Goal: Transaction & Acquisition: Purchase product/service

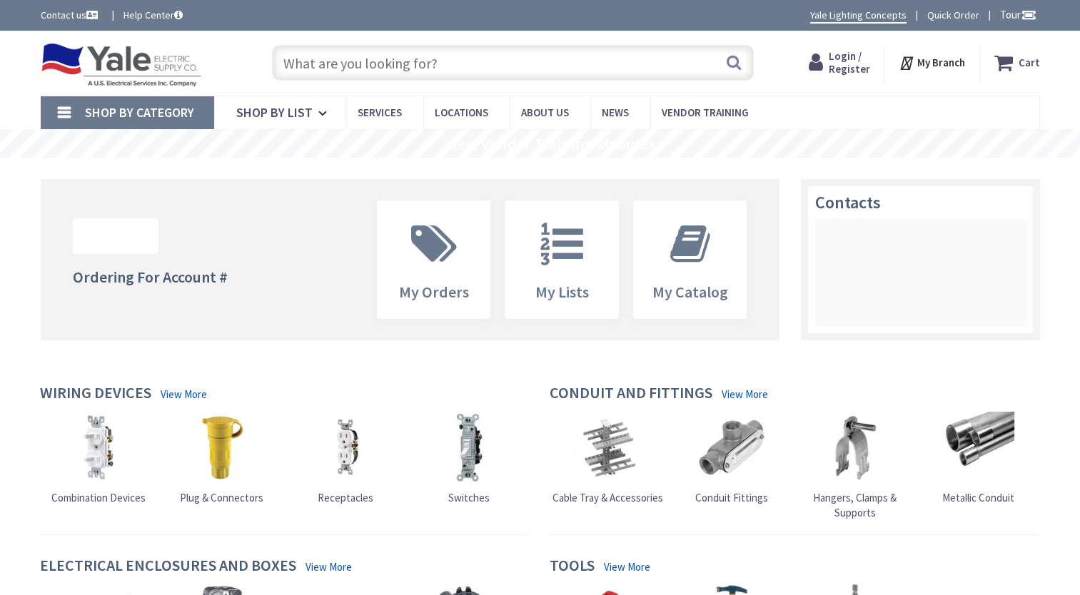
drag, startPoint x: 0, startPoint y: 0, endPoint x: 545, endPoint y: 57, distance: 547.5
click at [545, 57] on input "text" at bounding box center [513, 63] width 482 height 36
click at [845, 59] on span "Login / Register" at bounding box center [849, 62] width 41 height 26
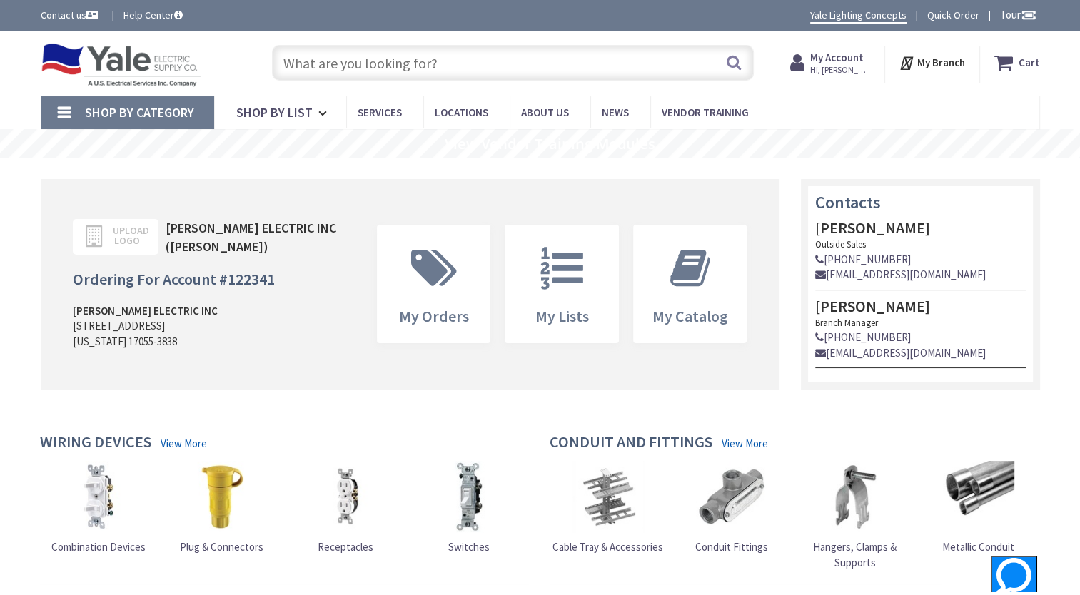
click at [500, 60] on input "text" at bounding box center [513, 63] width 482 height 36
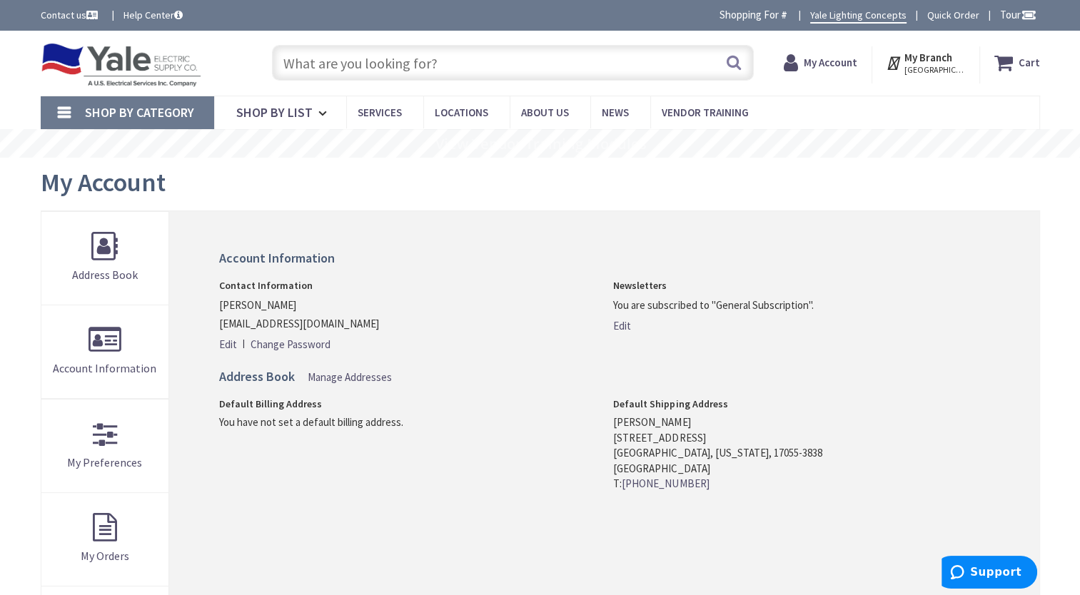
click at [500, 60] on input "text" at bounding box center [513, 63] width 482 height 36
click at [545, 66] on input "text" at bounding box center [513, 63] width 482 height 36
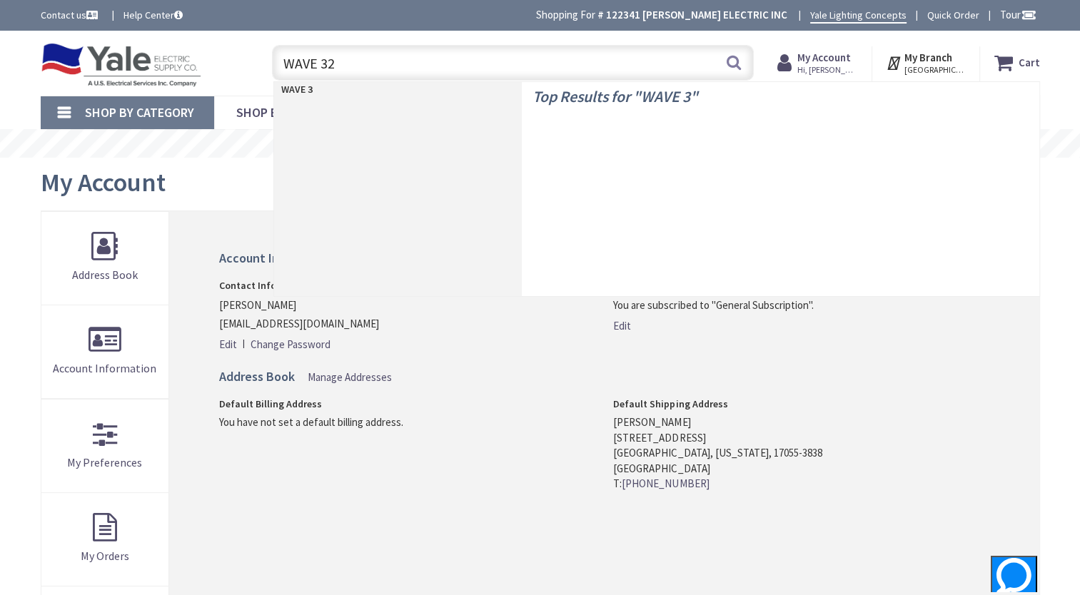
type input "WAVE 320"
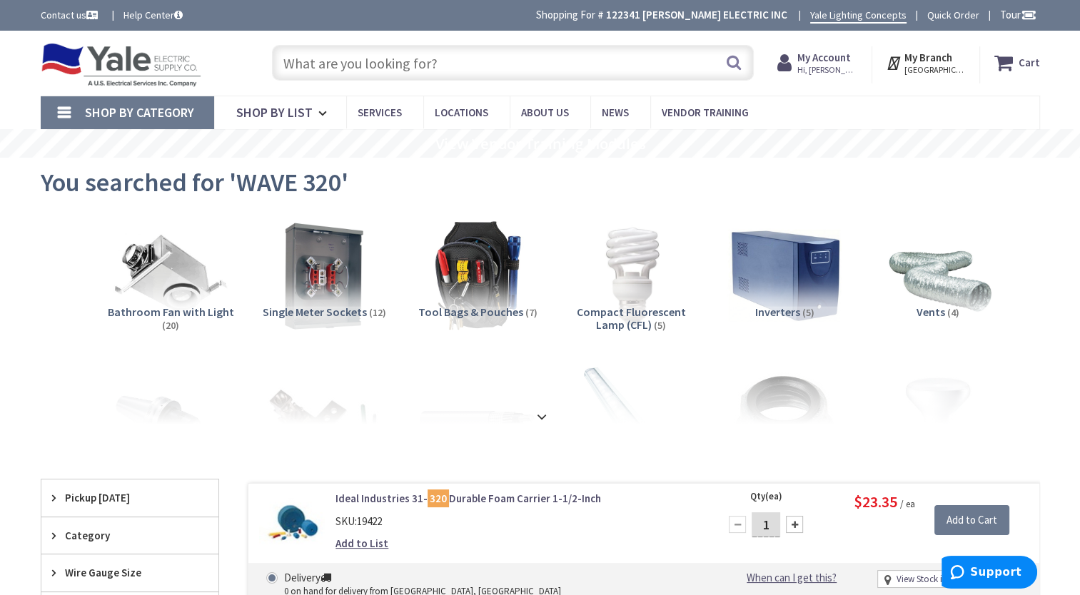
click at [517, 69] on input "text" at bounding box center [513, 63] width 482 height 36
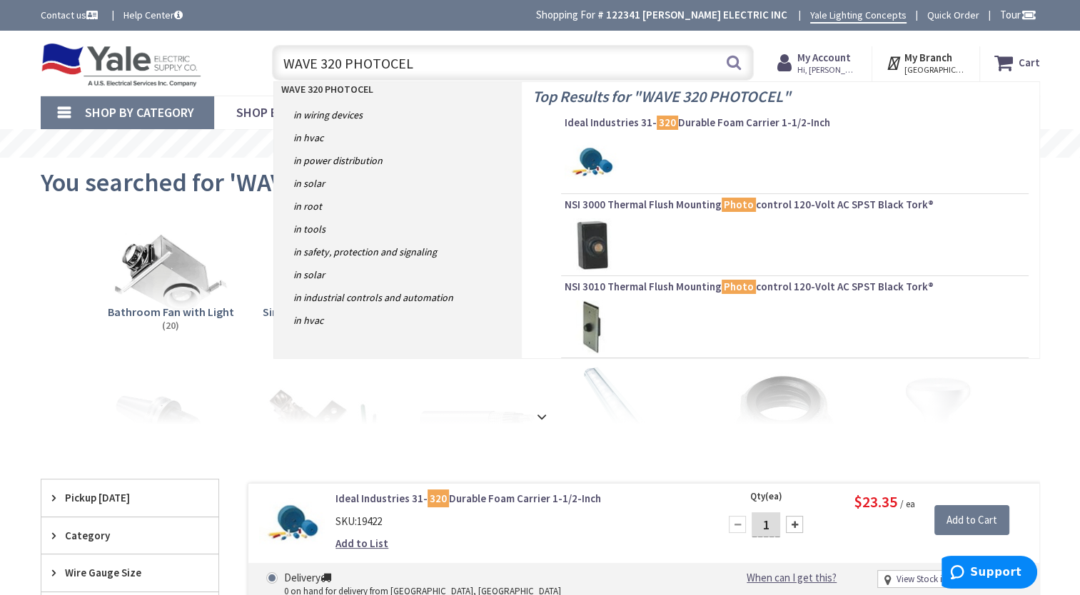
type input "WAVE 320 PHOTOCELL"
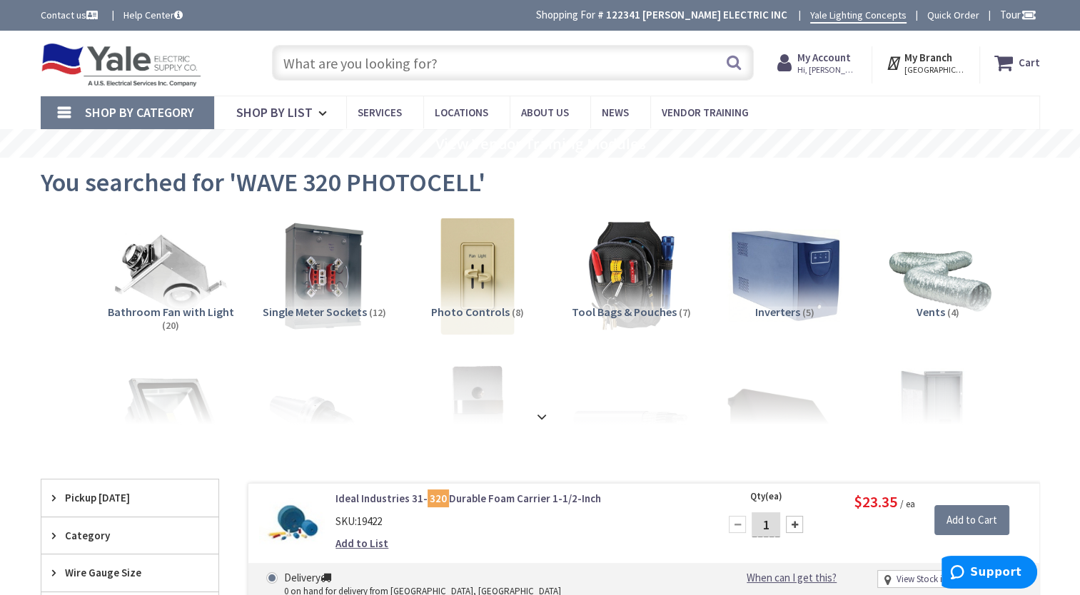
click at [294, 58] on input "text" at bounding box center [513, 63] width 482 height 36
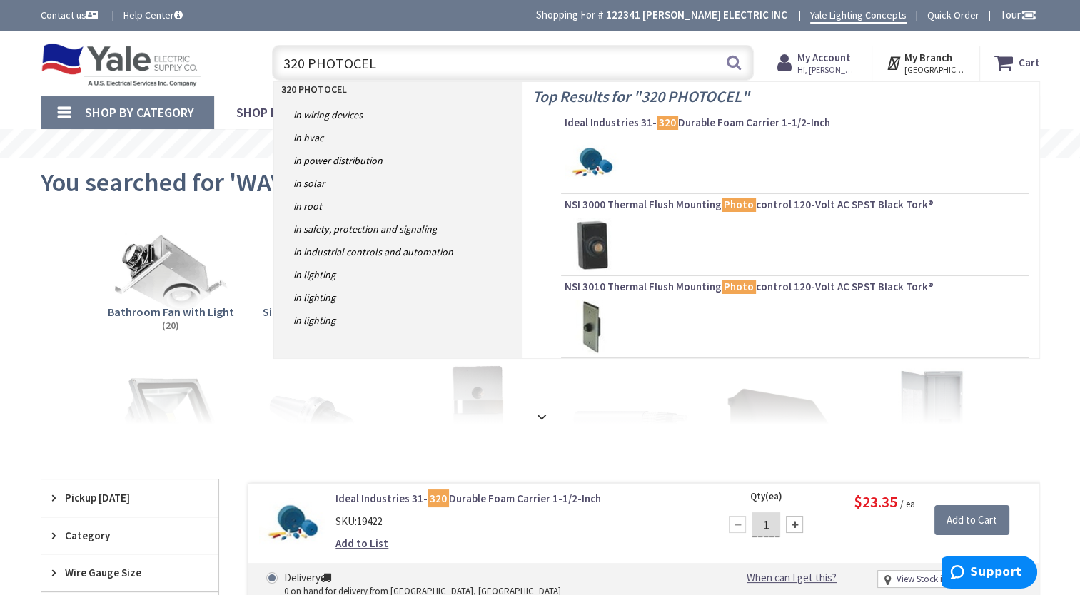
type input "320 PHOTOCELL"
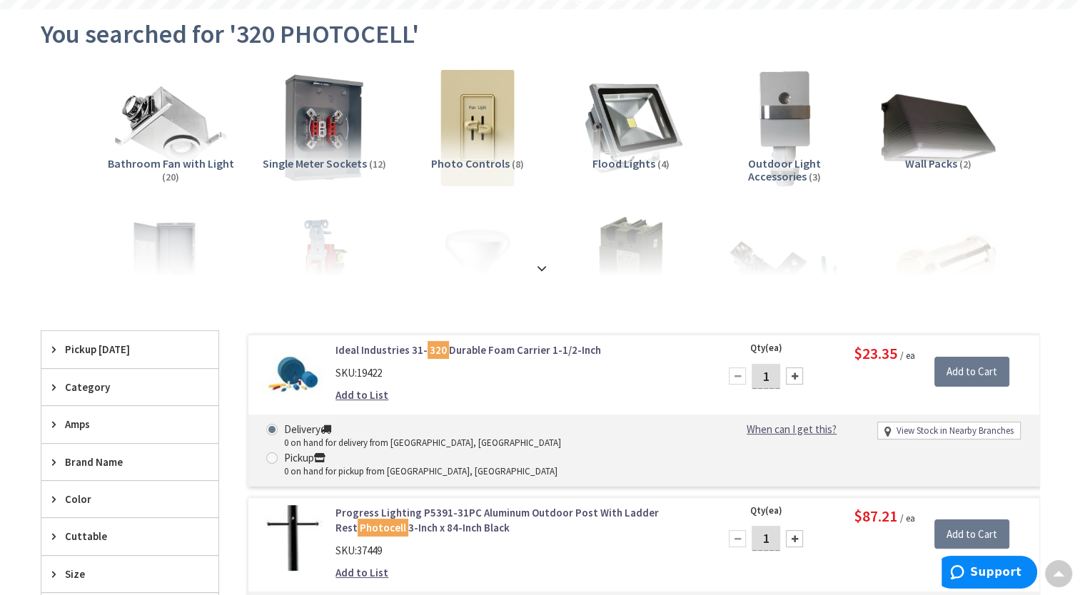
scroll to position [143, 0]
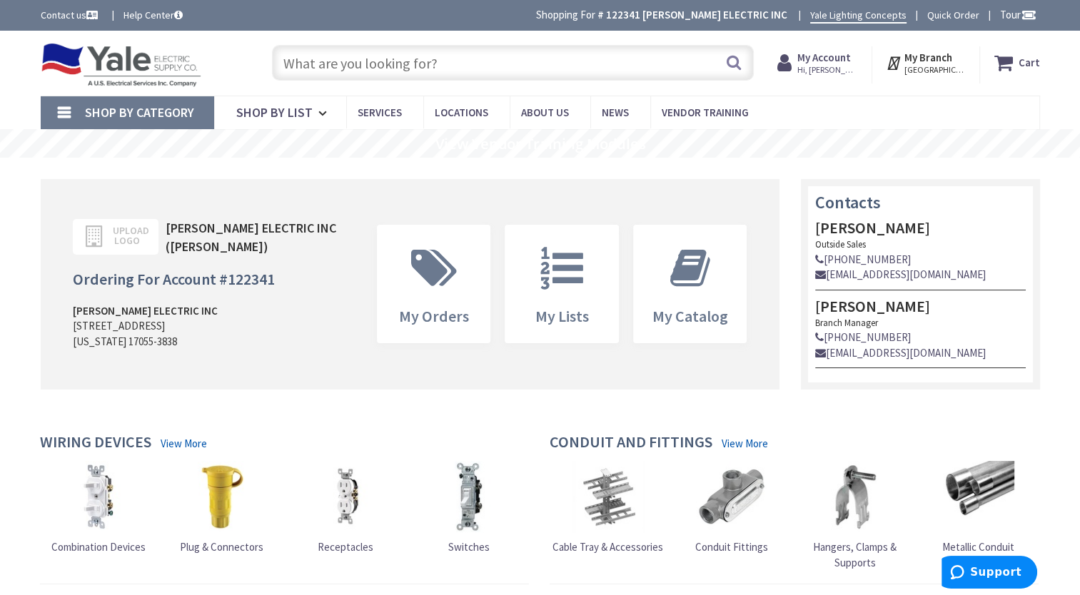
click at [463, 65] on input "text" at bounding box center [513, 63] width 482 height 36
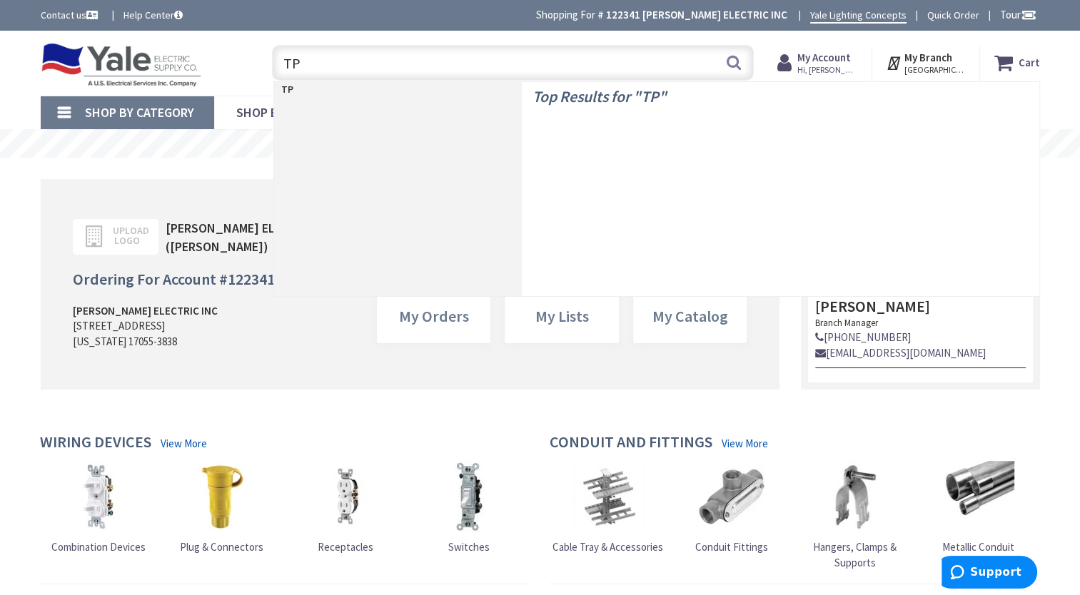
type input "T"
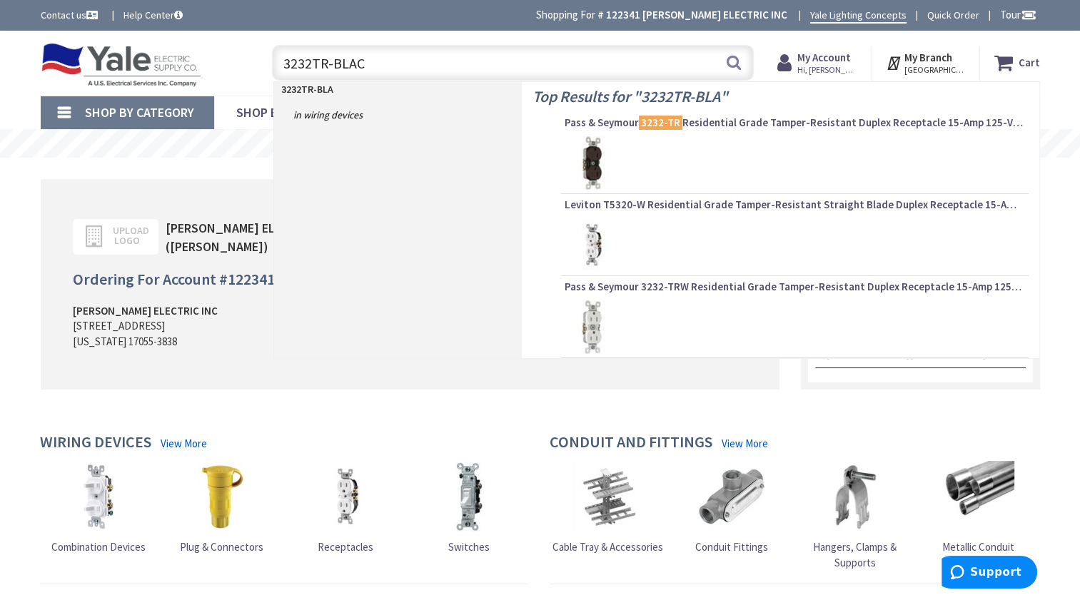
type input "3232TR-BLACK"
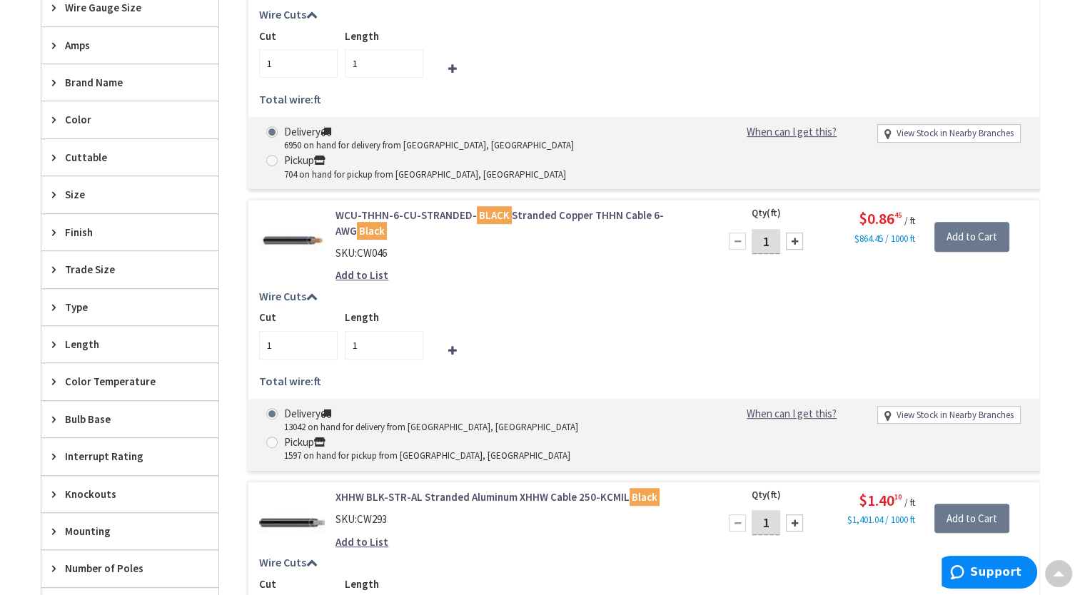
scroll to position [348, 0]
